Goal: Information Seeking & Learning: Learn about a topic

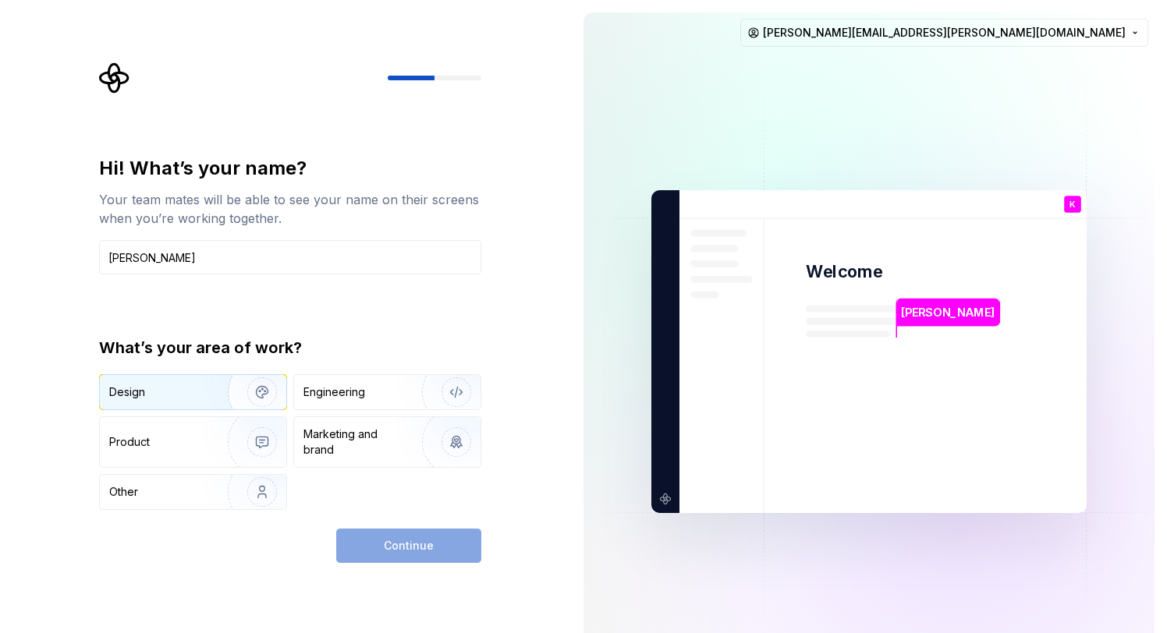
type input "[PERSON_NAME]"
click at [250, 397] on img "button" at bounding box center [252, 392] width 100 height 104
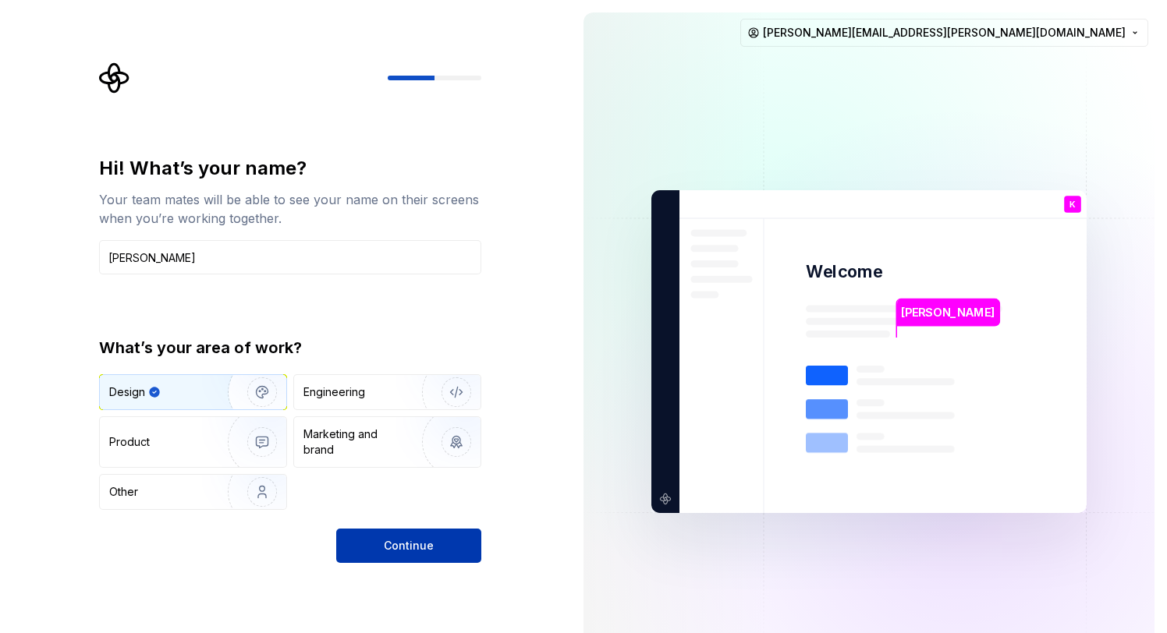
click at [386, 531] on button "Continue" at bounding box center [408, 546] width 145 height 34
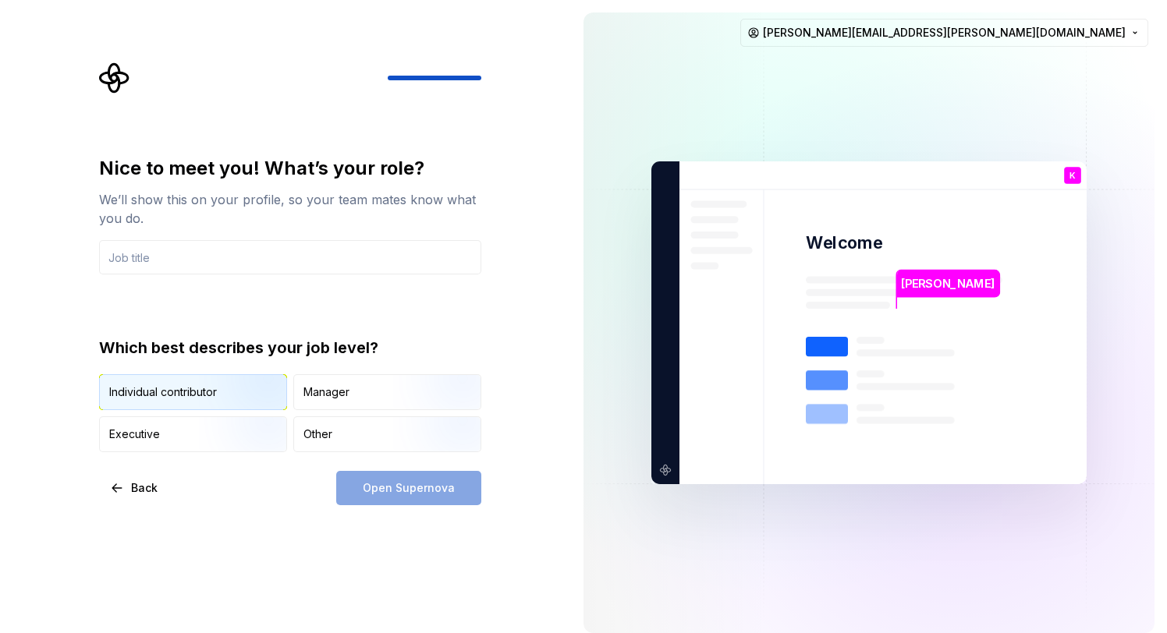
click at [270, 381] on img "button" at bounding box center [249, 411] width 100 height 104
click at [384, 268] on input "text" at bounding box center [290, 257] width 382 height 34
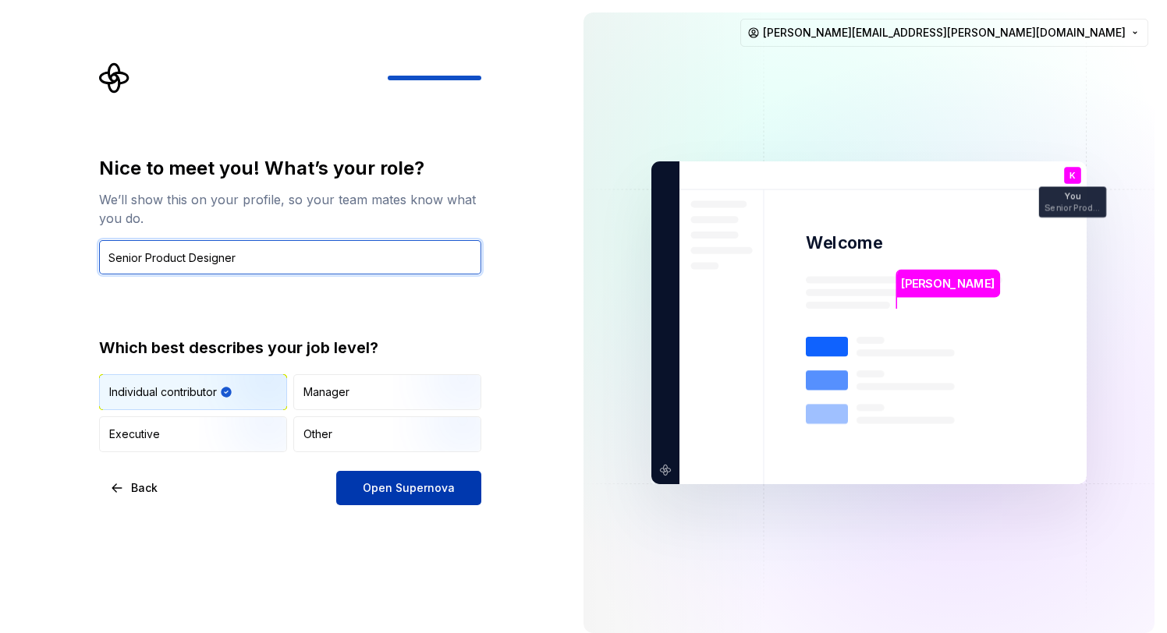
type input "Senior Product Designer"
click at [427, 492] on span "Open Supernova" at bounding box center [409, 488] width 92 height 16
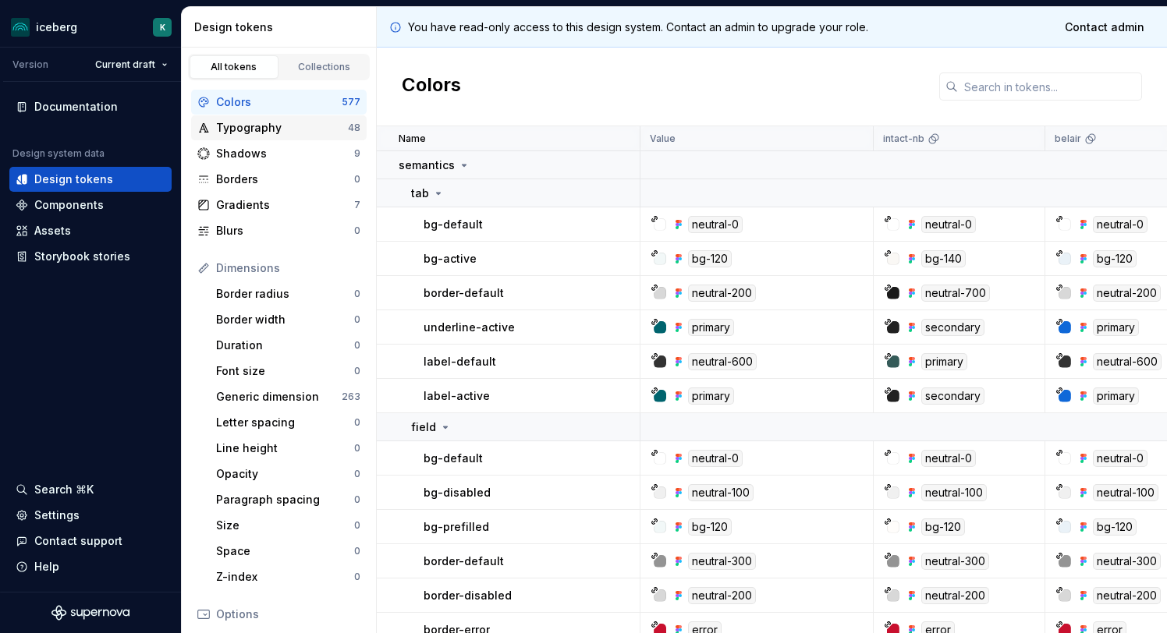
click at [260, 123] on div "Typography" at bounding box center [282, 128] width 132 height 16
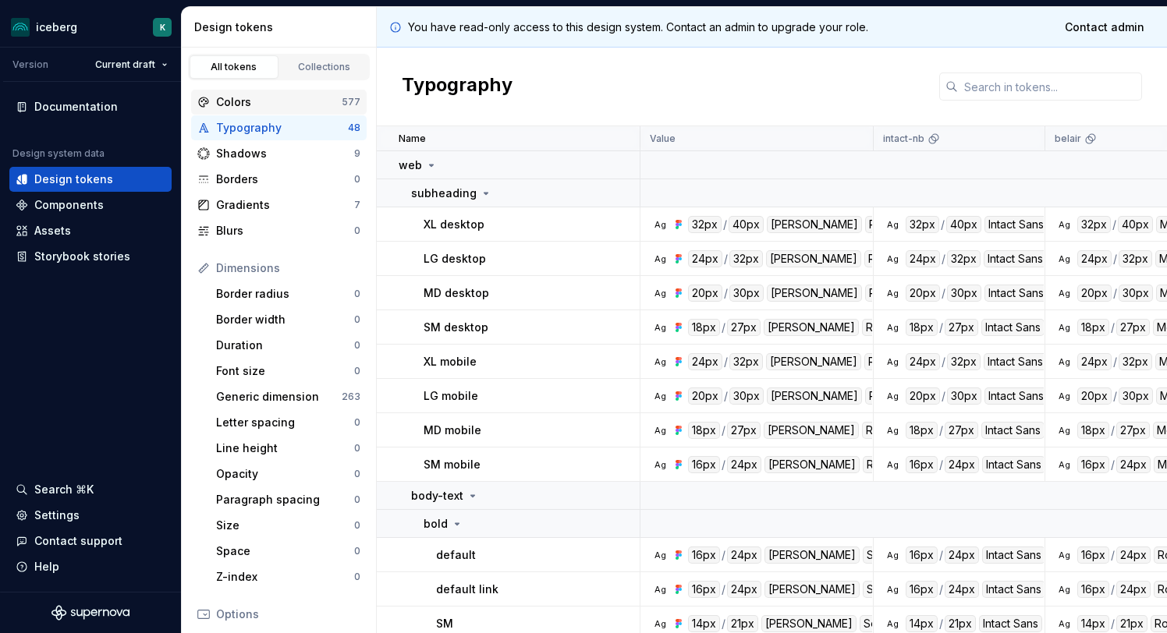
click at [264, 104] on div "Colors" at bounding box center [279, 102] width 126 height 16
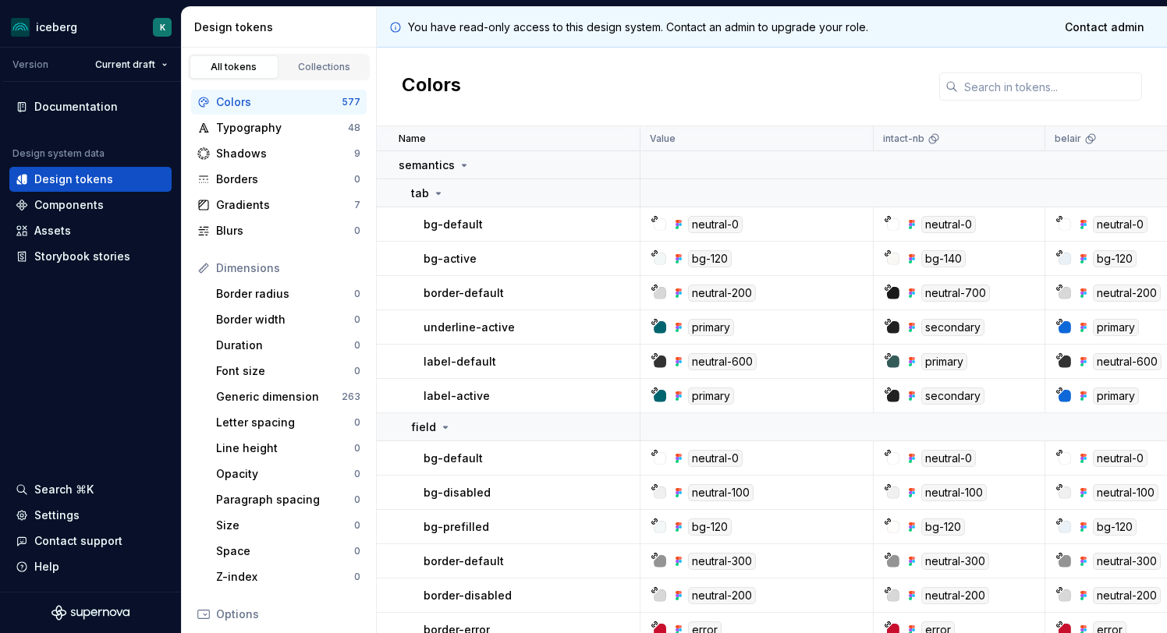
click at [318, 52] on div "All tokens Collections" at bounding box center [279, 64] width 194 height 33
click at [317, 61] on div "Collections" at bounding box center [324, 67] width 78 height 12
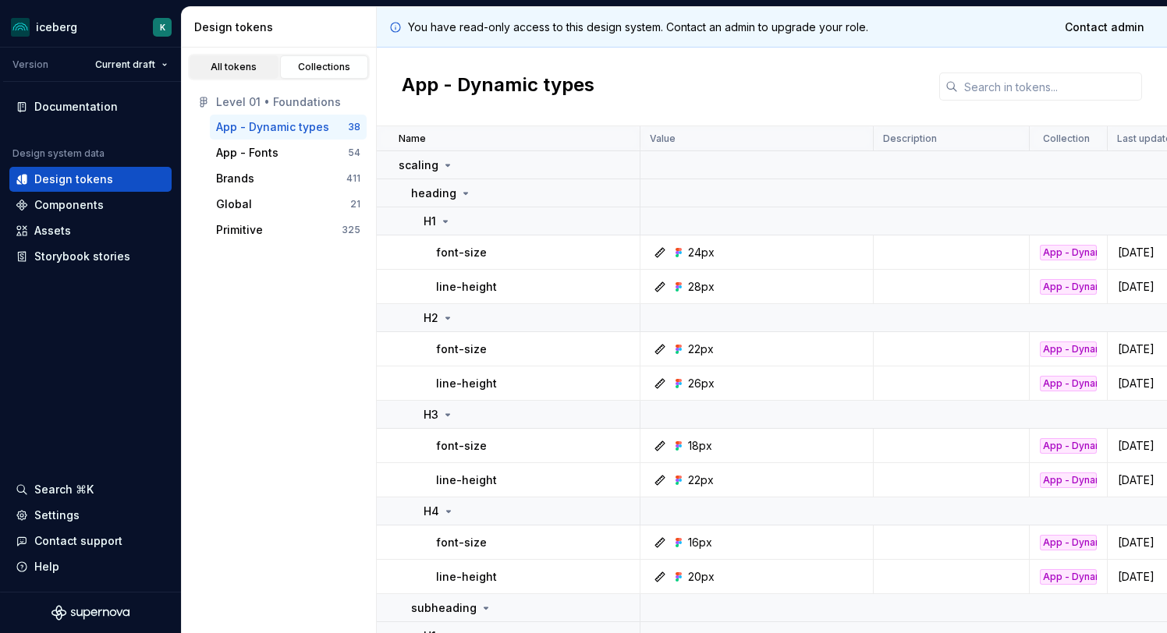
click at [258, 67] on div "All tokens" at bounding box center [234, 67] width 78 height 12
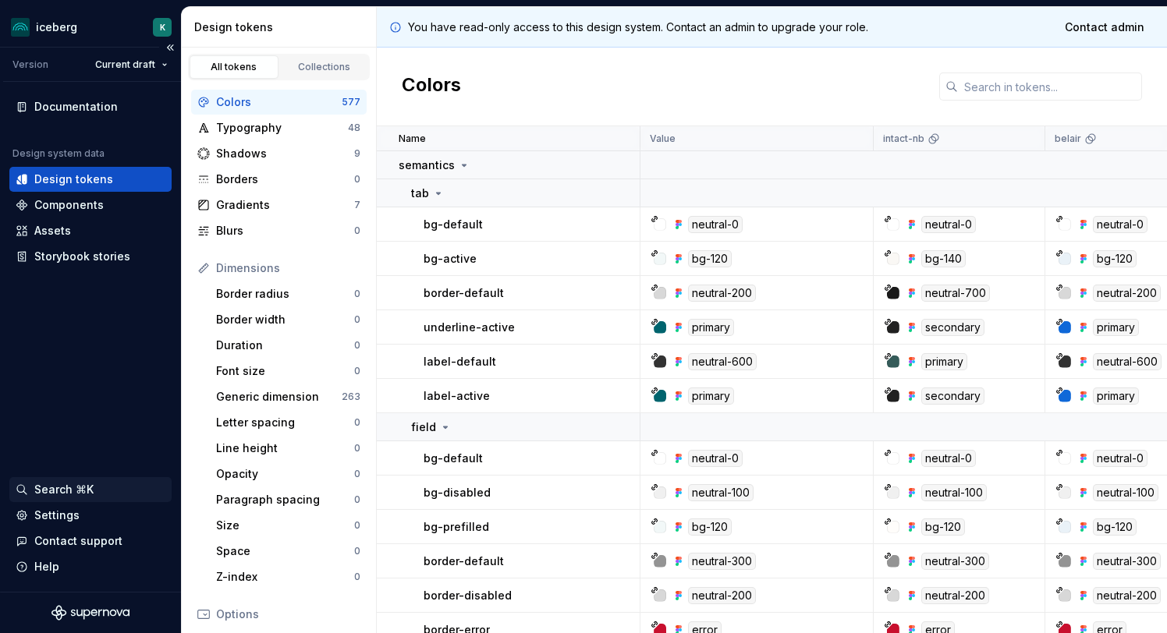
click at [52, 486] on div "Search ⌘K" at bounding box center [63, 490] width 59 height 16
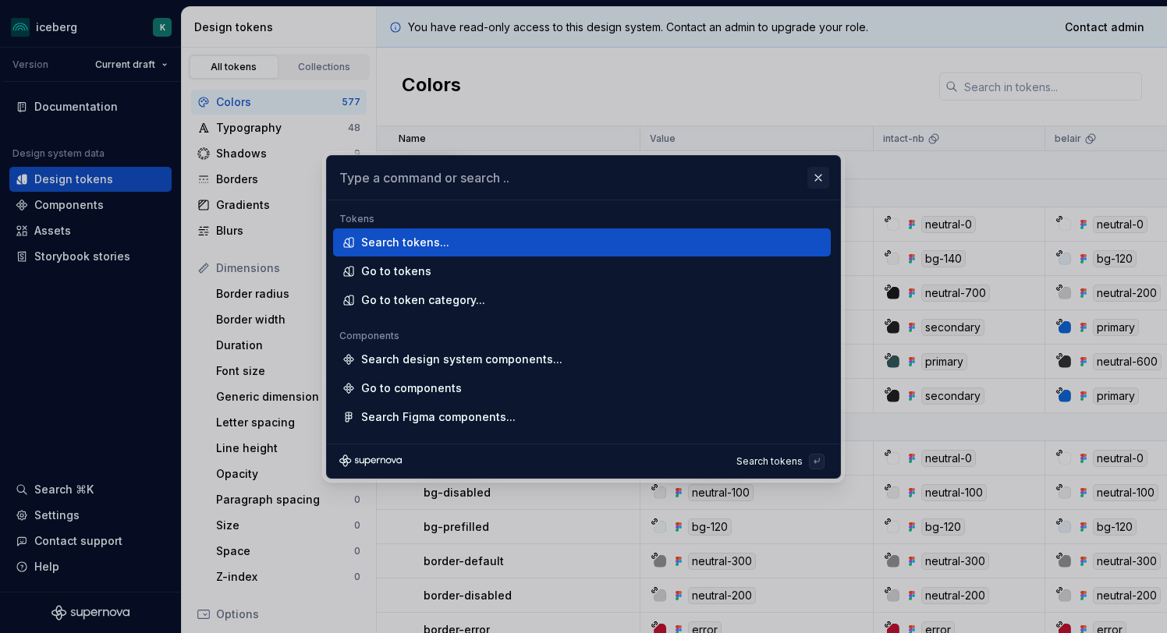
click at [816, 183] on button "button" at bounding box center [818, 178] width 22 height 22
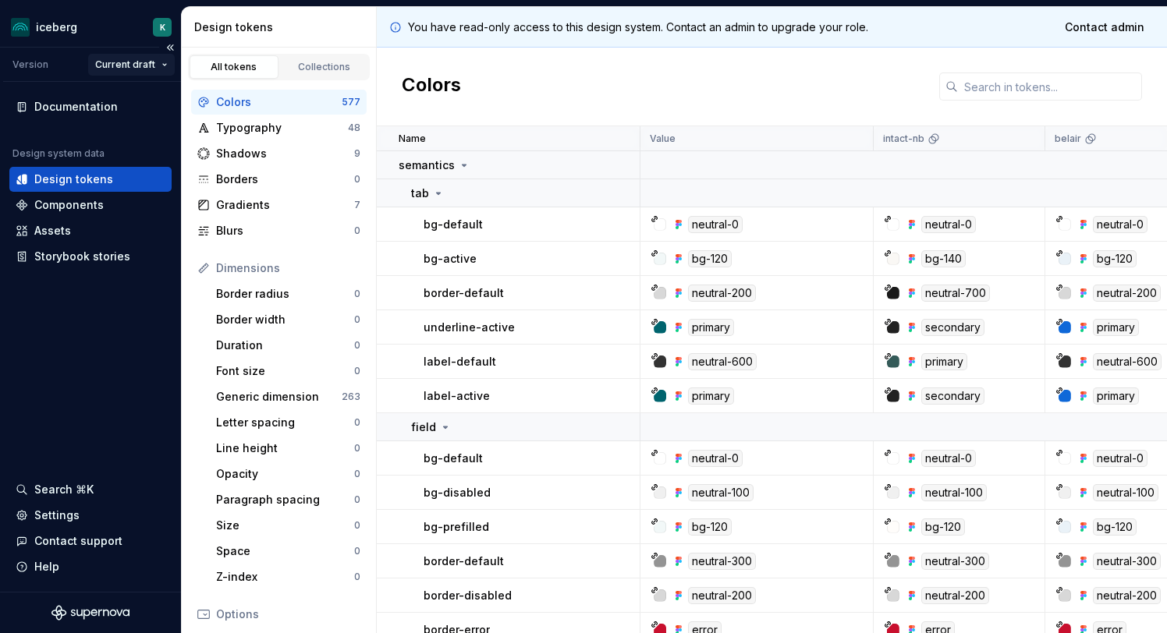
click at [157, 63] on html "iceberg K Version Current draft Documentation Design system data Design tokens …" at bounding box center [583, 316] width 1167 height 633
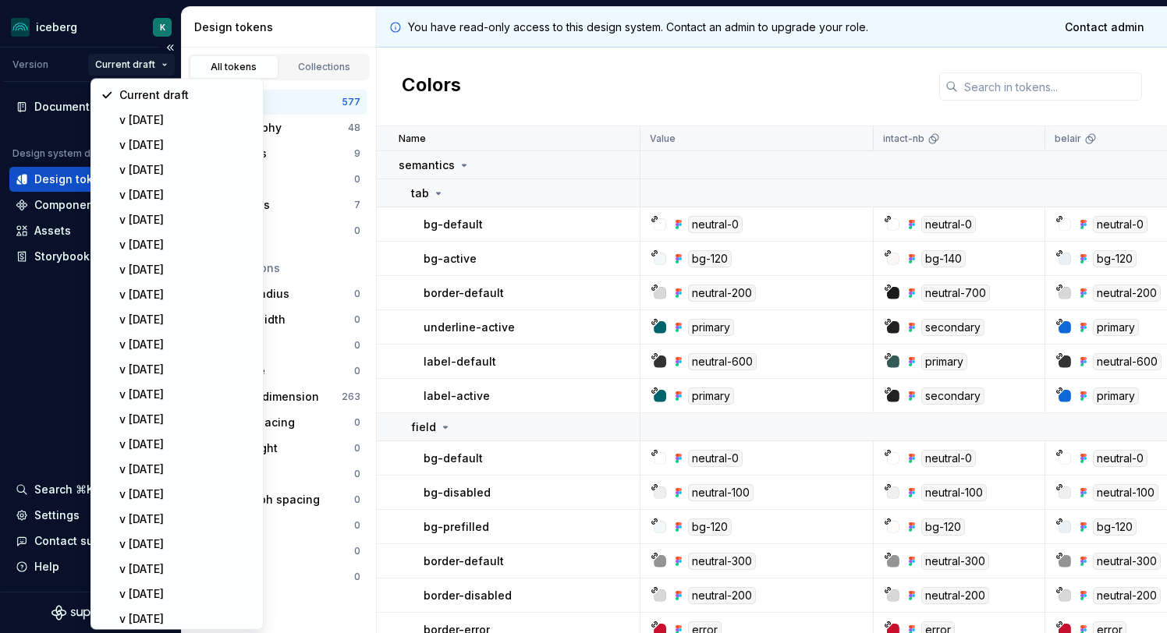
click at [157, 63] on html "iceberg K Version Current draft Documentation Design system data Design tokens …" at bounding box center [583, 316] width 1167 height 633
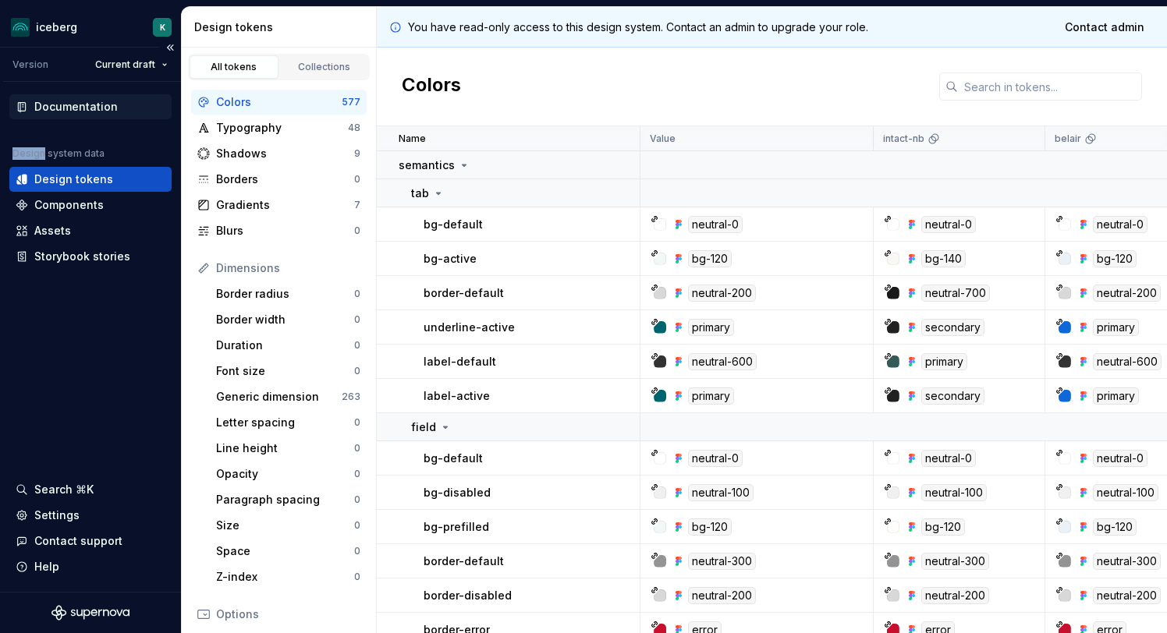
click at [117, 103] on div "Documentation" at bounding box center [91, 107] width 150 height 16
click at [104, 105] on div "Documentation" at bounding box center [75, 107] width 83 height 16
click at [44, 487] on div "Search ⌘K" at bounding box center [63, 490] width 59 height 16
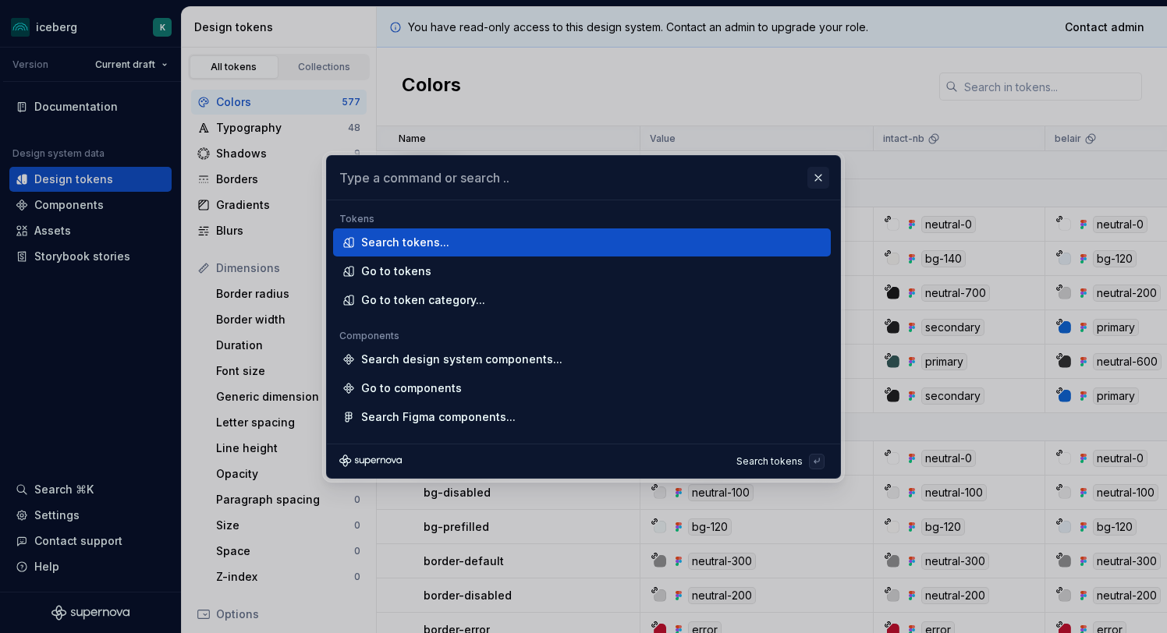
click at [824, 178] on button "button" at bounding box center [818, 178] width 22 height 22
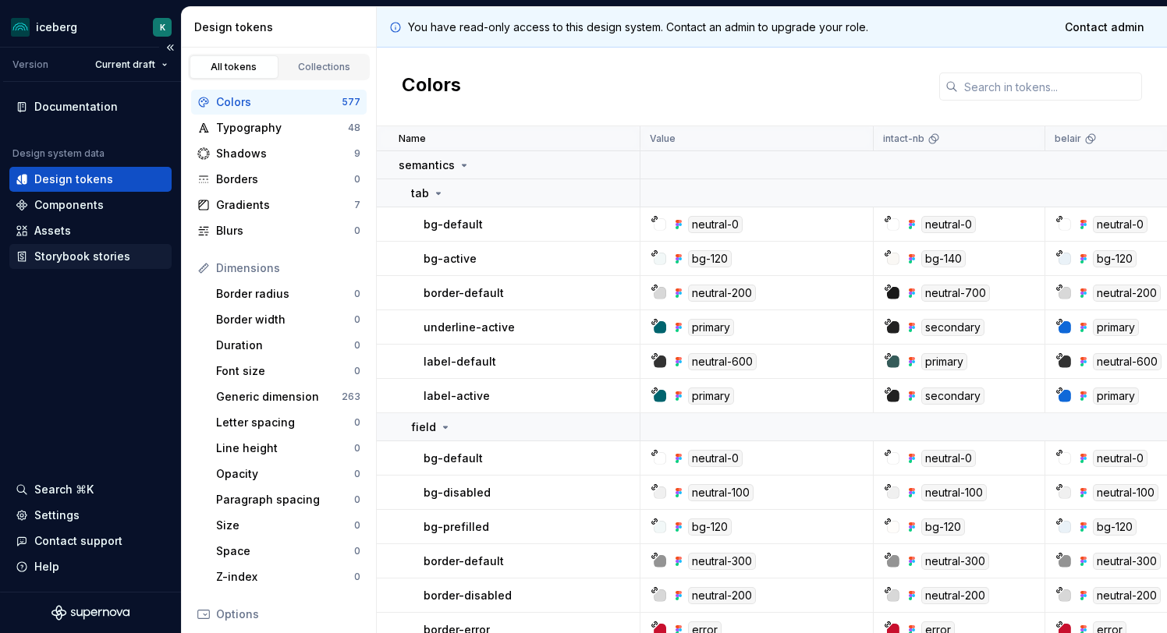
click at [45, 266] on div "Storybook stories" at bounding box center [90, 256] width 162 height 25
click at [49, 259] on div "Storybook stories" at bounding box center [82, 257] width 96 height 16
